Goal: Task Accomplishment & Management: Manage account settings

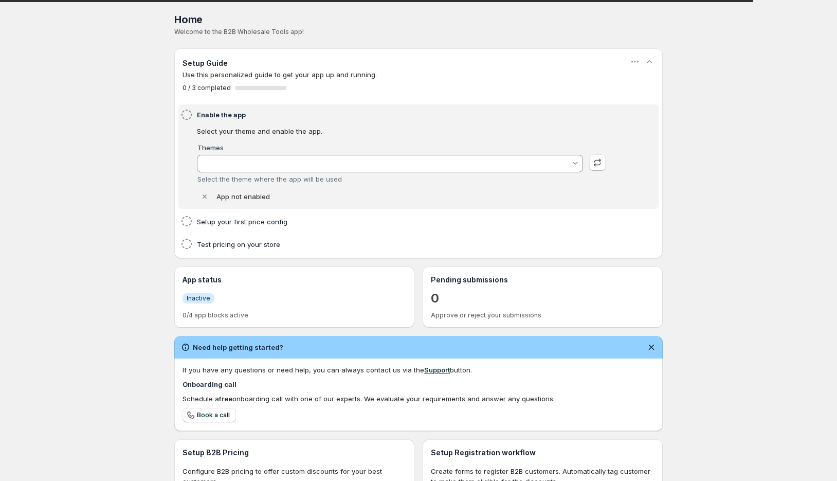
type input "Updated copy of [PERSON_NAME]"
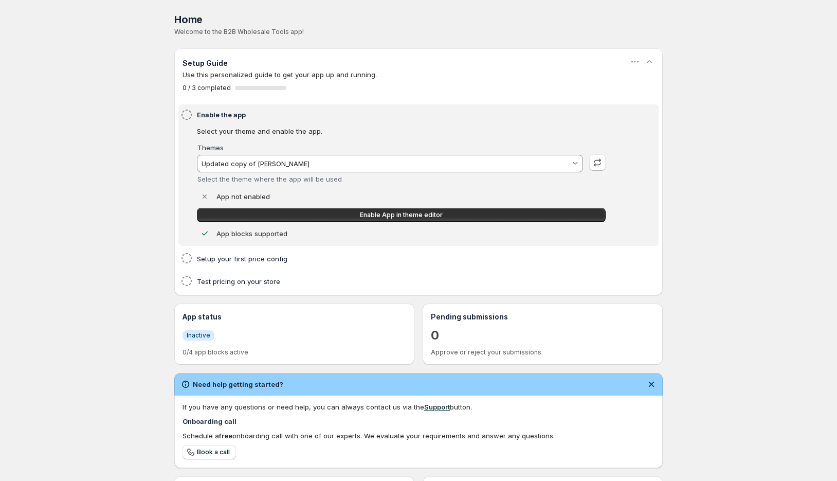
click at [269, 157] on input "Updated copy of [PERSON_NAME]" at bounding box center [385, 163] width 371 height 16
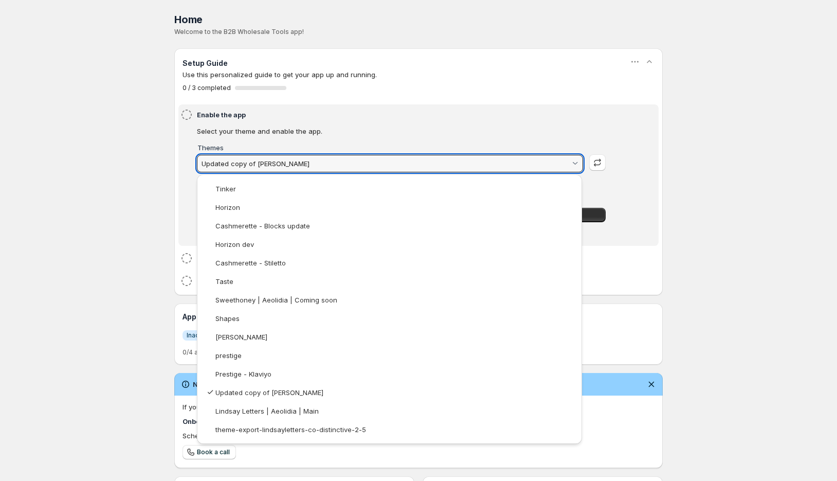
click at [105, 188] on html "Home Pricing Price lists Checkout Forms Submissions Settings Features Plans Hom…" at bounding box center [418, 327] width 837 height 655
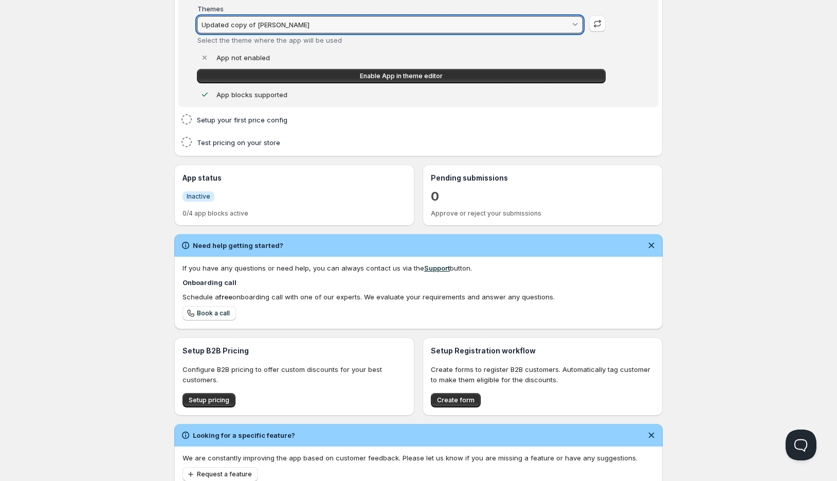
scroll to position [174, 0]
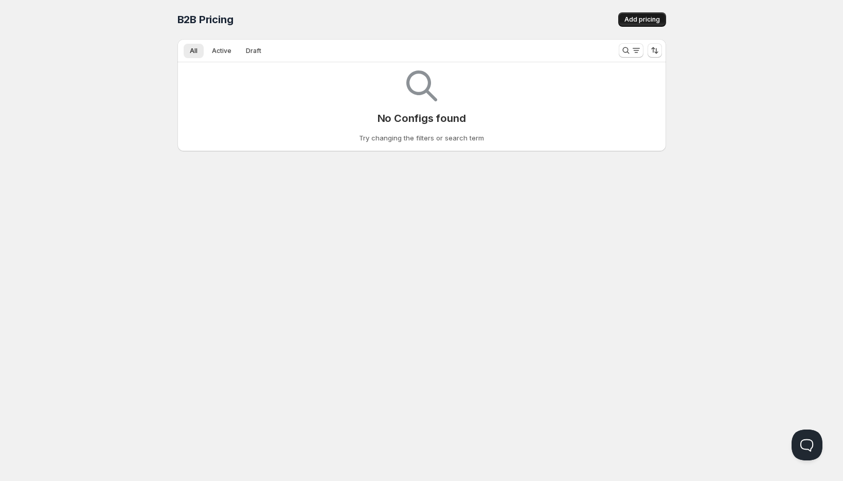
click at [640, 16] on span "Add pricing" at bounding box center [641, 19] width 35 height 8
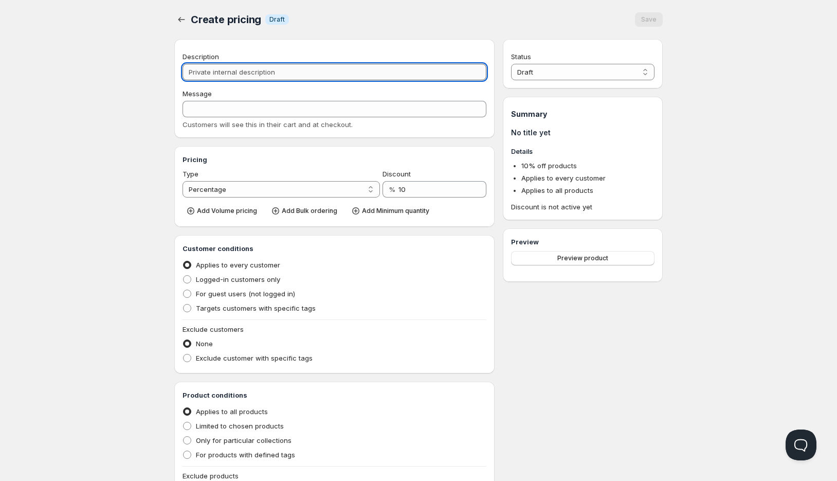
click at [265, 70] on input "Description" at bounding box center [335, 72] width 304 height 16
type input "a"
type input "A"
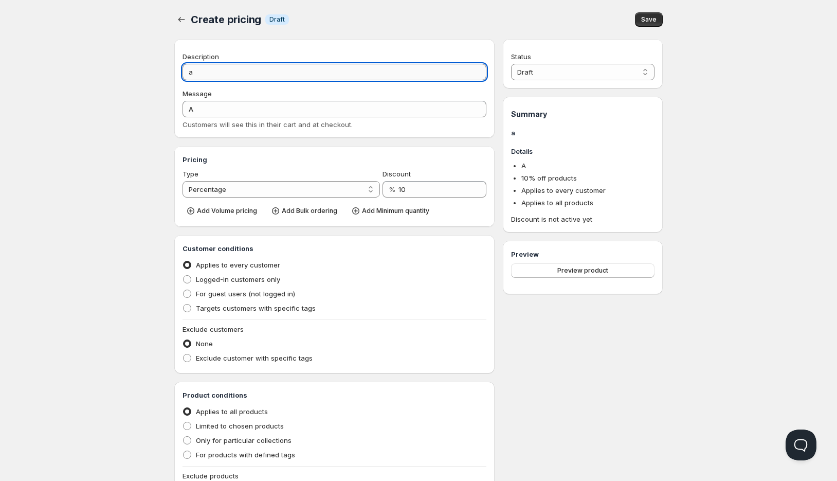
type input "al"
type input "AL"
type input "all"
type input "ALL"
type input "all p"
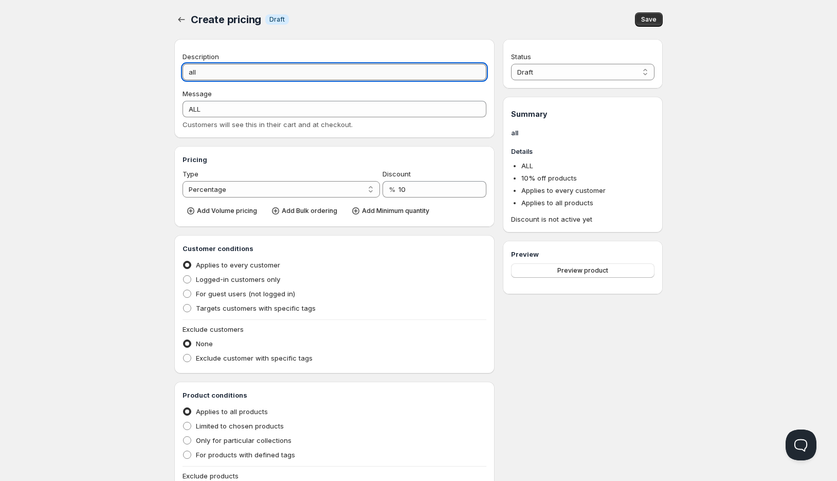
type input "ALL_P"
type input "all pr"
type input "ALL_PR"
type input "all pro"
type input "ALL_PRO"
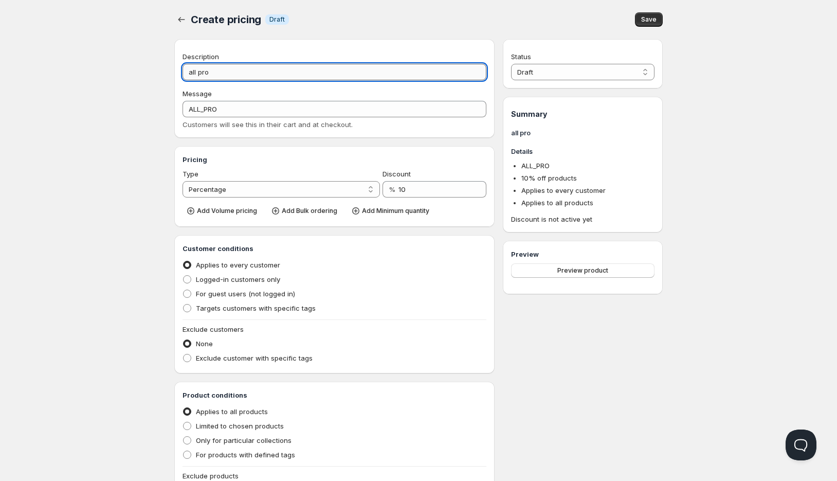
type input "all prod"
type input "ALL_PROD"
type input "all produ"
type input "ALL_PRODU"
type input "all produc"
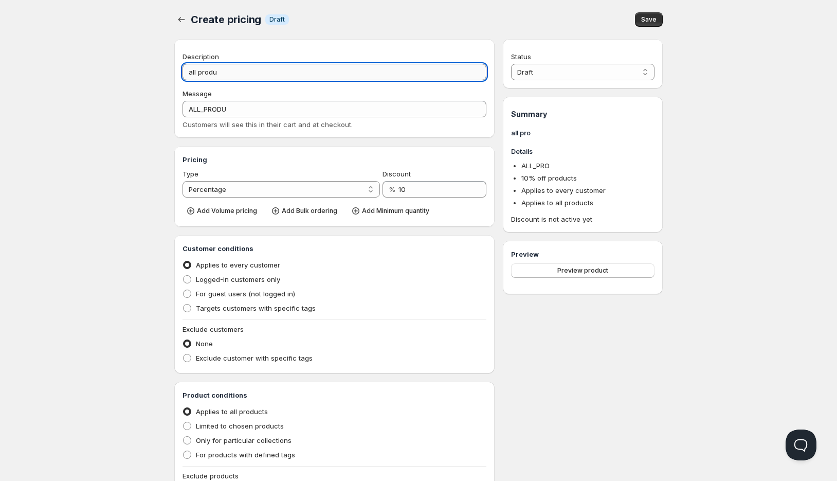
type input "ALL_PRODUC"
type input "all product"
type input "ALL_PRODUCT"
type input "all products"
type input "ALL_PRODUCTS"
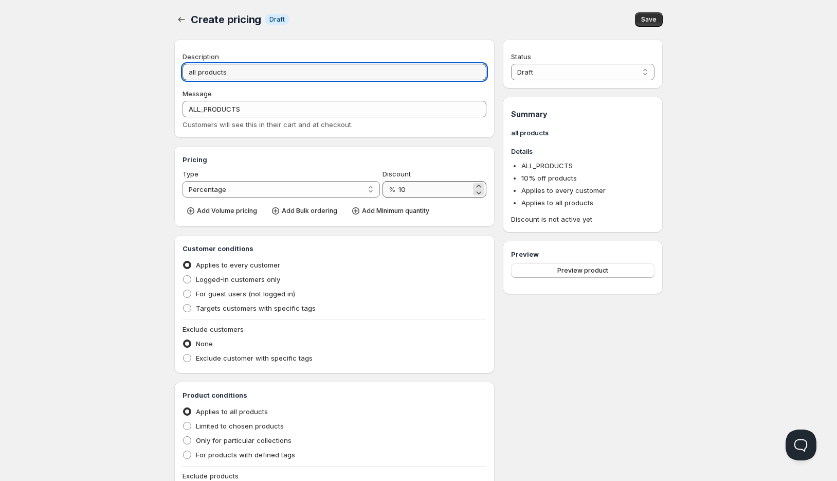
type input "all products"
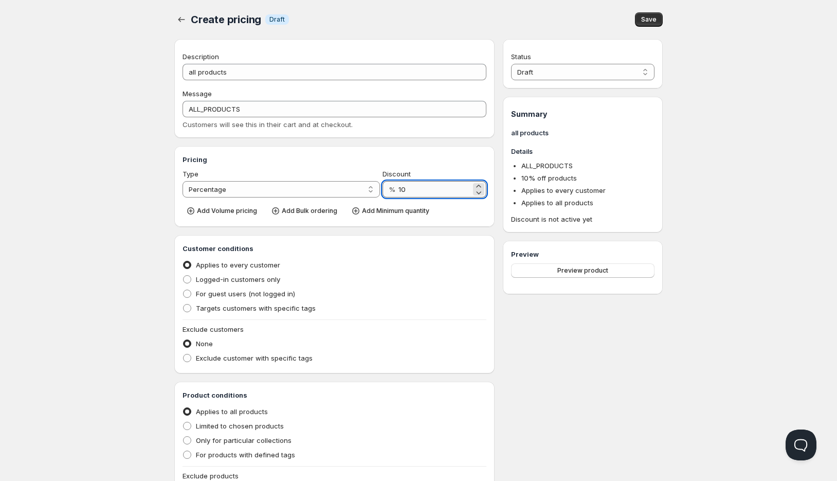
click at [438, 185] on input "10" at bounding box center [435, 189] width 73 height 16
type input "40"
click at [269, 311] on span "Targets customers with specific tags" at bounding box center [256, 308] width 120 height 8
click at [184, 304] on input "Targets customers with specific tags" at bounding box center [183, 304] width 1 height 1
radio input "true"
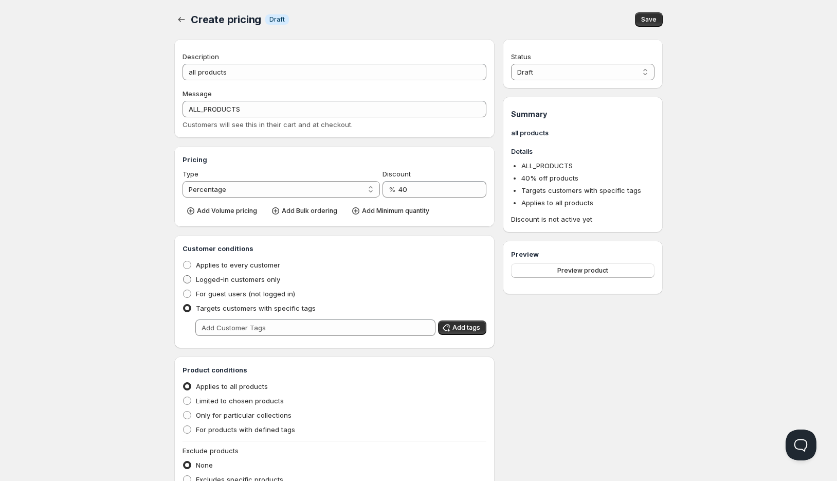
click at [253, 279] on span "Logged-in customers only" at bounding box center [238, 279] width 84 height 8
click at [184, 276] on input "Logged-in customers only" at bounding box center [183, 275] width 1 height 1
radio input "true"
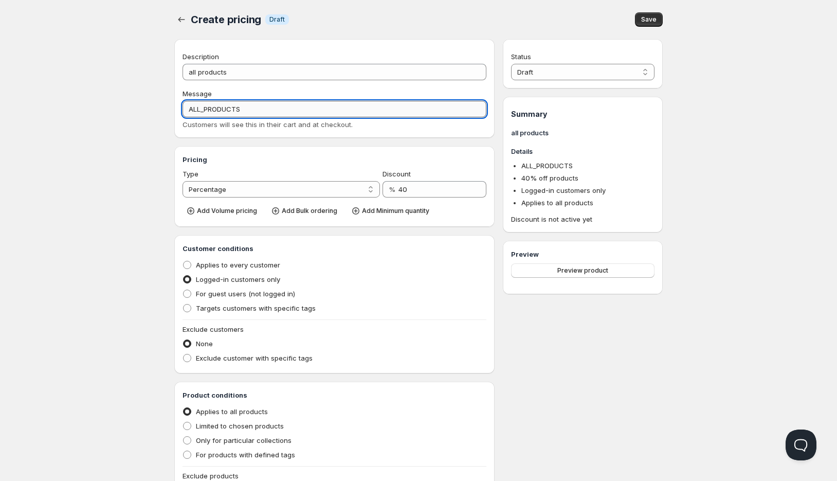
click at [306, 112] on input "ALL_PRODUCTS" at bounding box center [335, 109] width 304 height 16
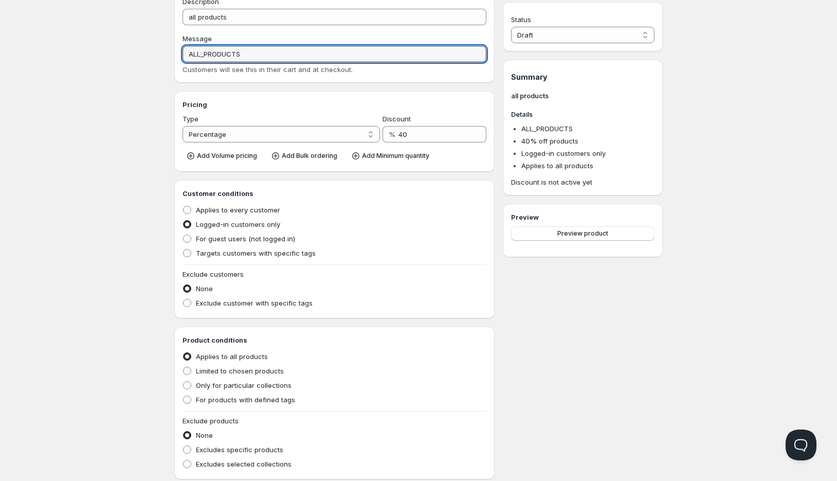
scroll to position [16, 0]
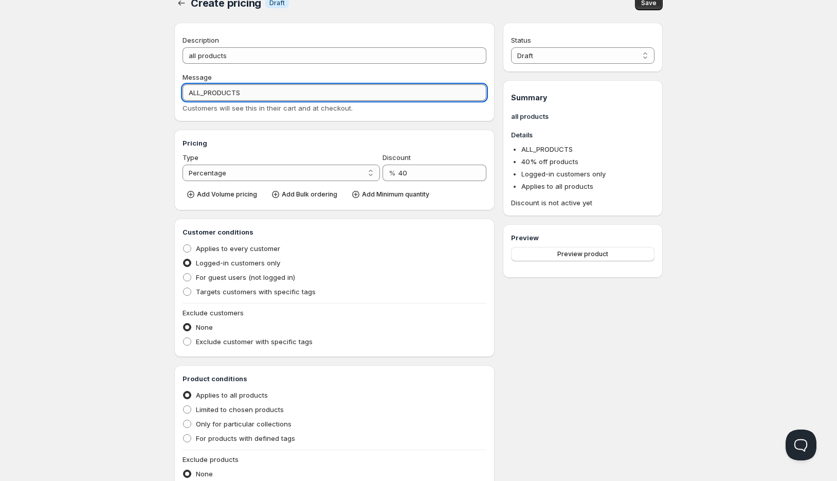
click at [219, 88] on input "ALL_PRODUCTS" at bounding box center [335, 92] width 304 height 16
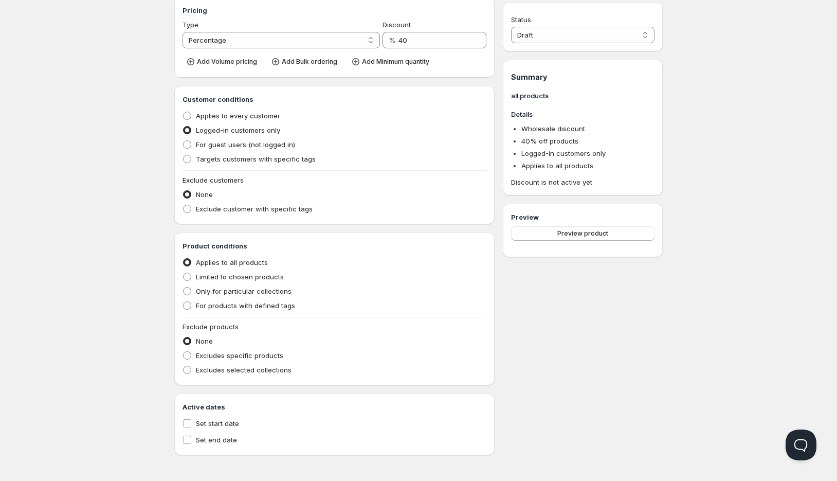
scroll to position [0, 0]
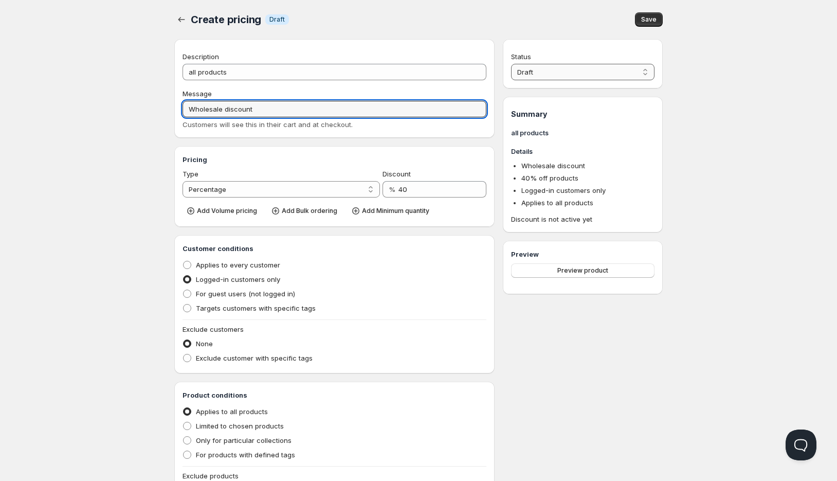
type input "Wholesale discount"
click at [603, 71] on select "Draft Active" at bounding box center [582, 72] width 143 height 16
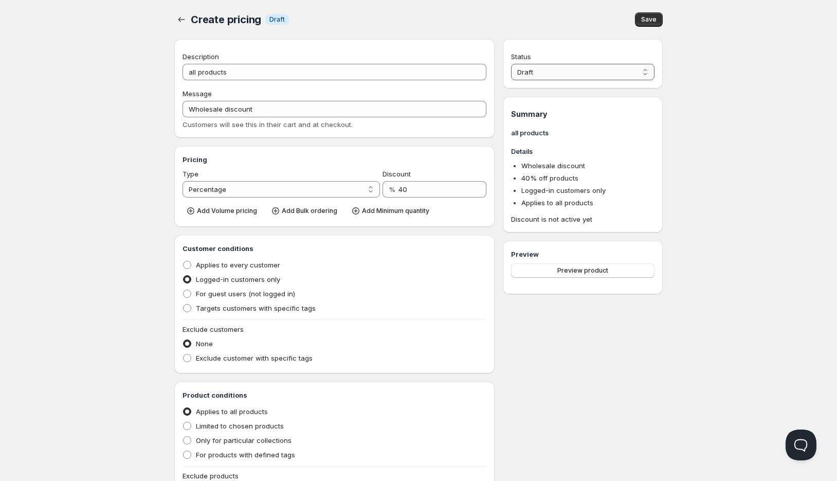
select select "1"
click at [511, 64] on select "Draft Active" at bounding box center [582, 72] width 143 height 16
click at [655, 19] on span "Save" at bounding box center [648, 19] width 15 height 8
